Goal: Navigation & Orientation: Find specific page/section

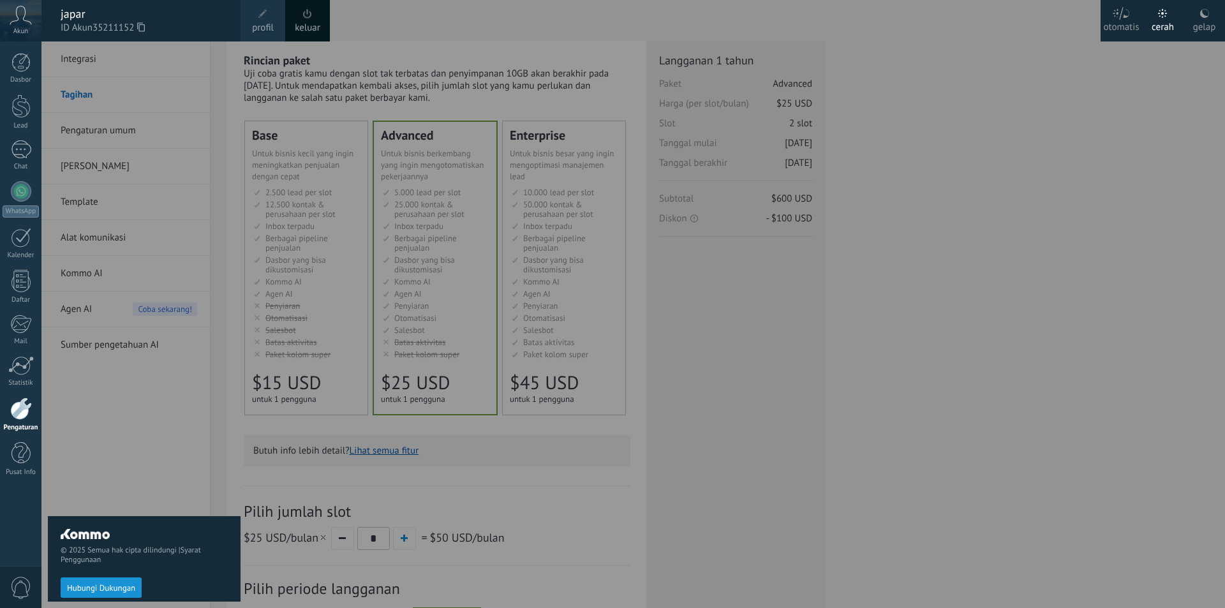
click at [24, 408] on div at bounding box center [21, 409] width 22 height 22
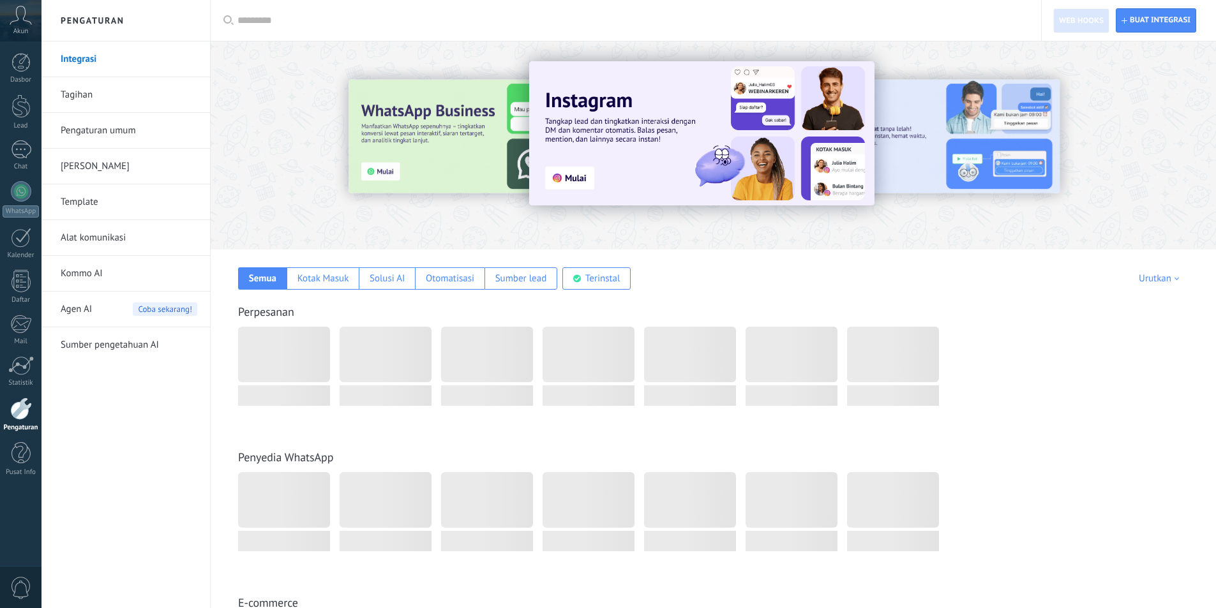
click at [165, 239] on link "Alat komunikasi" at bounding box center [129, 238] width 137 height 36
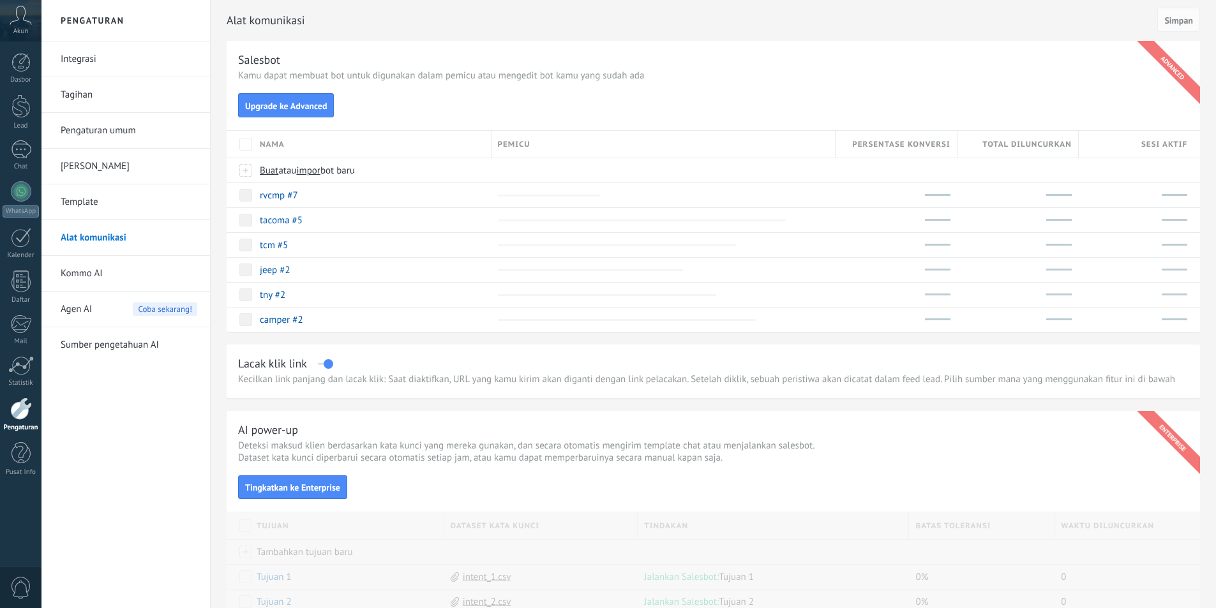
click at [33, 15] on div "Akun" at bounding box center [20, 20] width 41 height 41
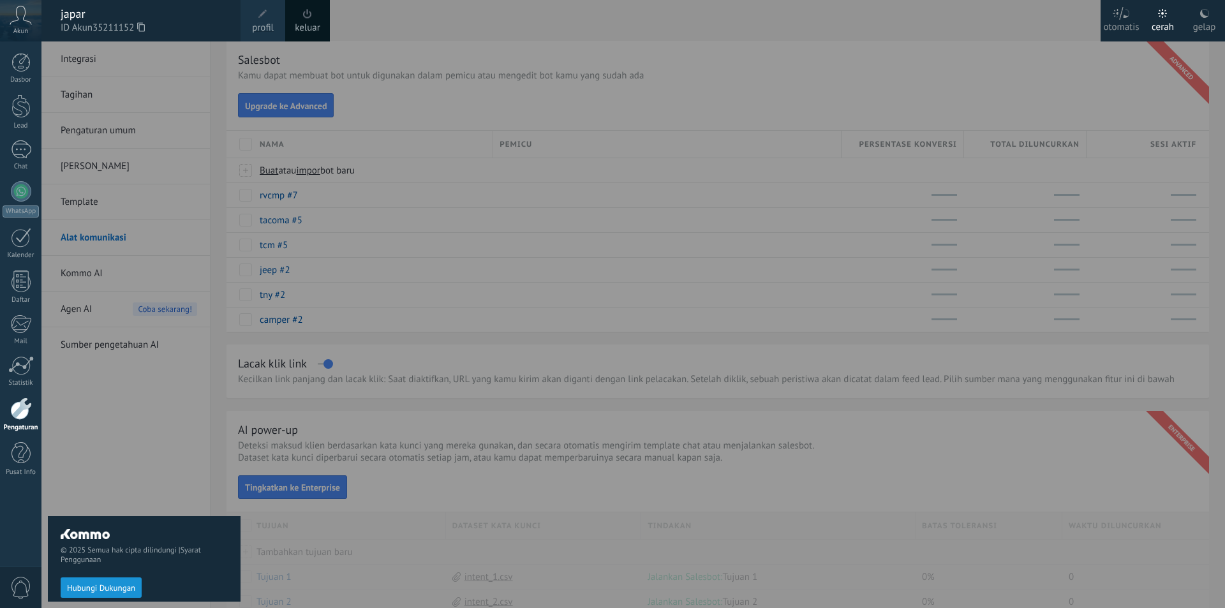
click at [312, 23] on link "keluar" at bounding box center [308, 28] width 26 height 14
